Goal: Ask a question

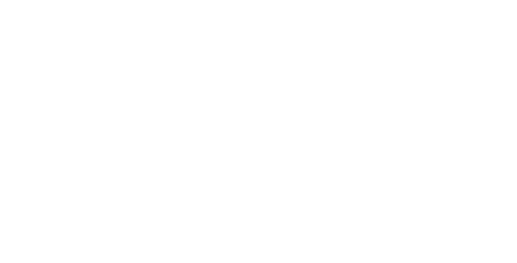
scroll to position [2250, 0]
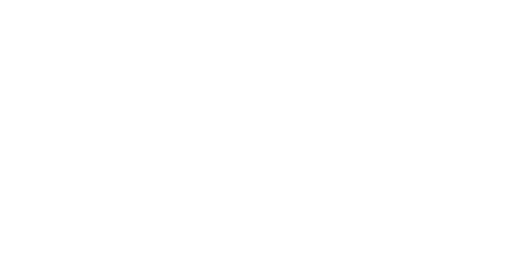
scroll to position [1942, 0]
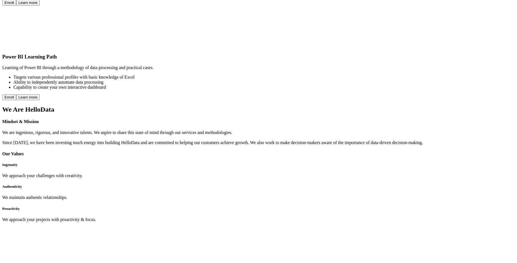
scroll to position [1579, 0]
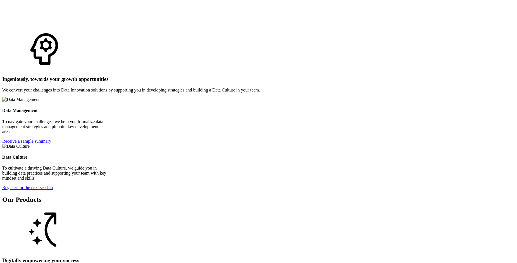
scroll to position [936, 0]
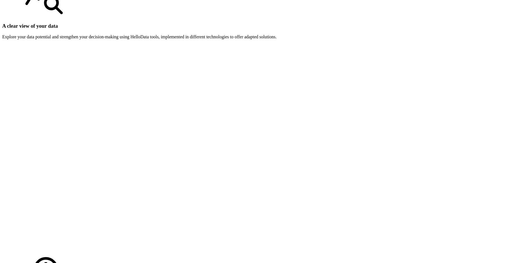
scroll to position [712, 0]
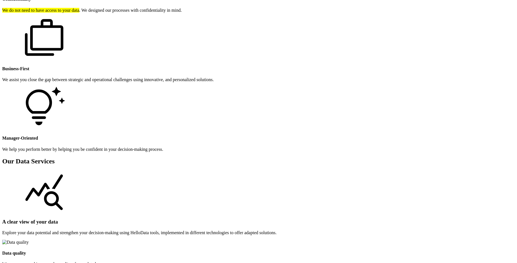
scroll to position [572, 0]
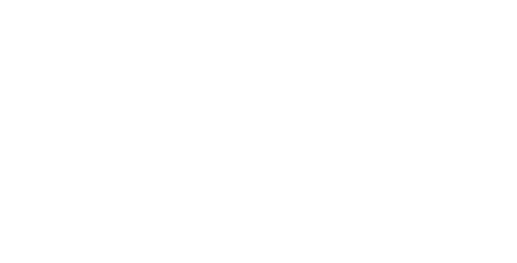
scroll to position [2138, 0]
drag, startPoint x: 411, startPoint y: 132, endPoint x: 270, endPoint y: 133, distance: 140.9
drag, startPoint x: 284, startPoint y: 131, endPoint x: 411, endPoint y: 132, distance: 127.2
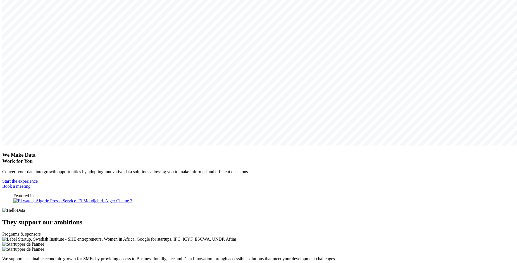
click at [145, 236] on img at bounding box center [119, 238] width 235 height 5
click at [23, 262] on link "Learn more" at bounding box center [12, 268] width 21 height 5
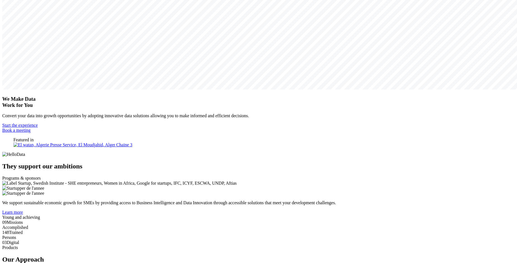
scroll to position [363, 0]
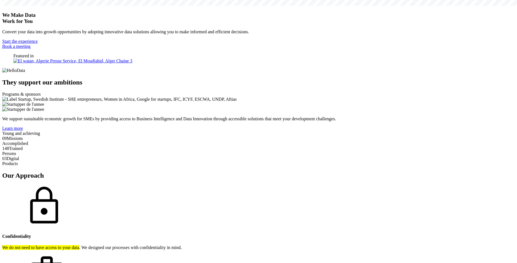
click at [125, 245] on p "We do not need to have access to your data . We designed our processes with con…" at bounding box center [258, 247] width 513 height 5
click at [79, 245] on mark "We do not need to have access to your data" at bounding box center [40, 247] width 77 height 5
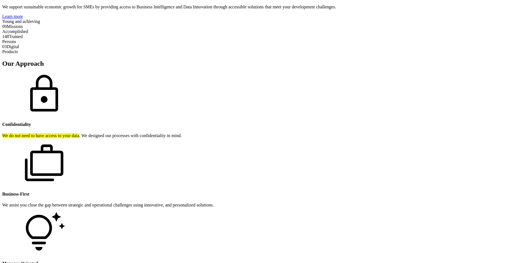
scroll to position [559, 0]
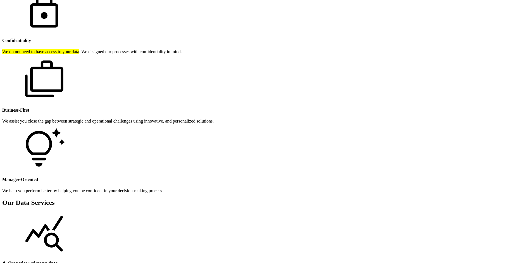
type input "Case study presentation - Prediction of customer behavior"
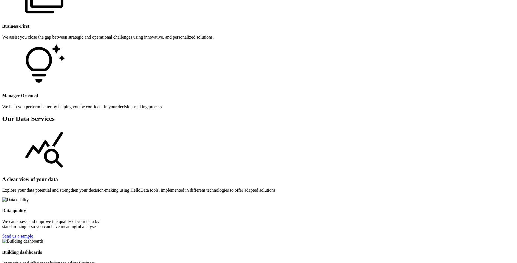
scroll to position [755, 0]
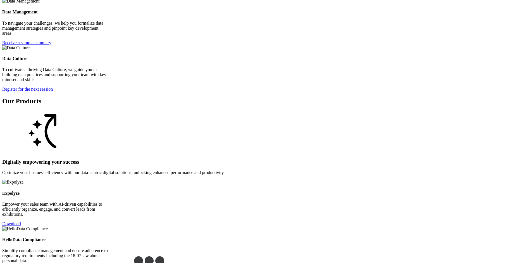
scroll to position [1230, 0]
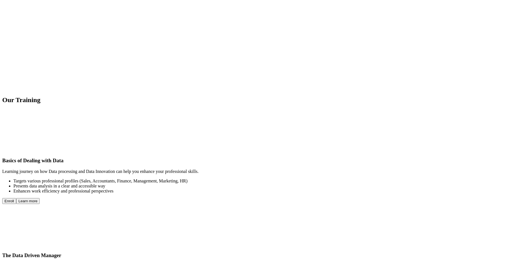
scroll to position [1286, 0]
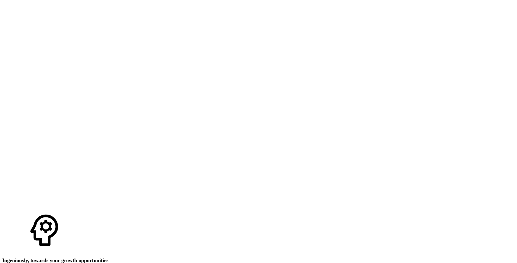
scroll to position [0, 0]
